Goal: Information Seeking & Learning: Learn about a topic

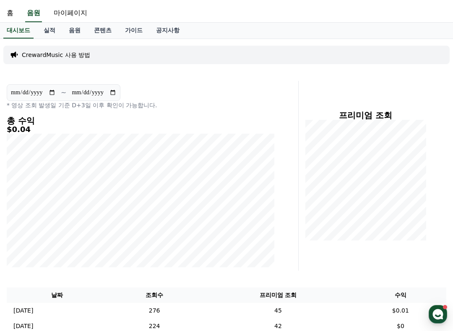
click at [13, 18] on link "홈" at bounding box center [10, 14] width 20 height 18
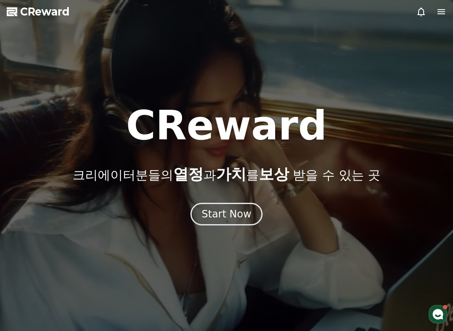
click at [237, 212] on div "Start Now" at bounding box center [227, 213] width 50 height 13
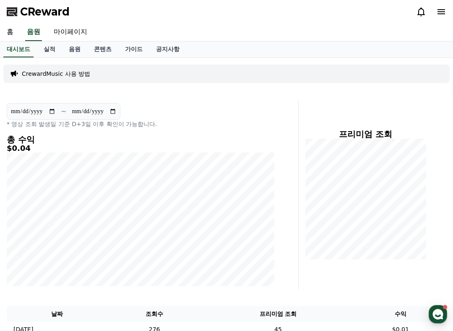
click at [155, 50] on link "공지사항" at bounding box center [167, 49] width 37 height 16
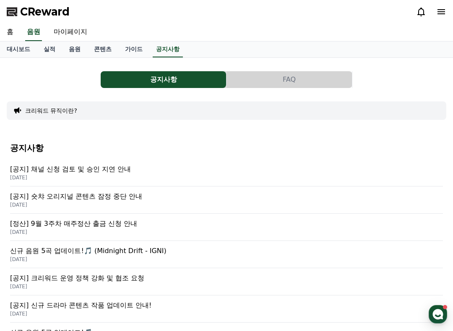
click at [160, 170] on p "[공지] 채널 신청 검토 및 승인 지연 안내" at bounding box center [226, 169] width 433 height 10
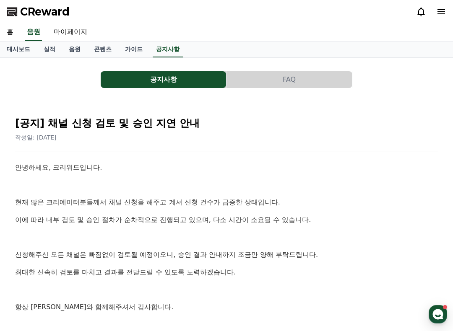
click at [25, 52] on link "대시보드" at bounding box center [18, 49] width 37 height 16
